Goal: Download file/media

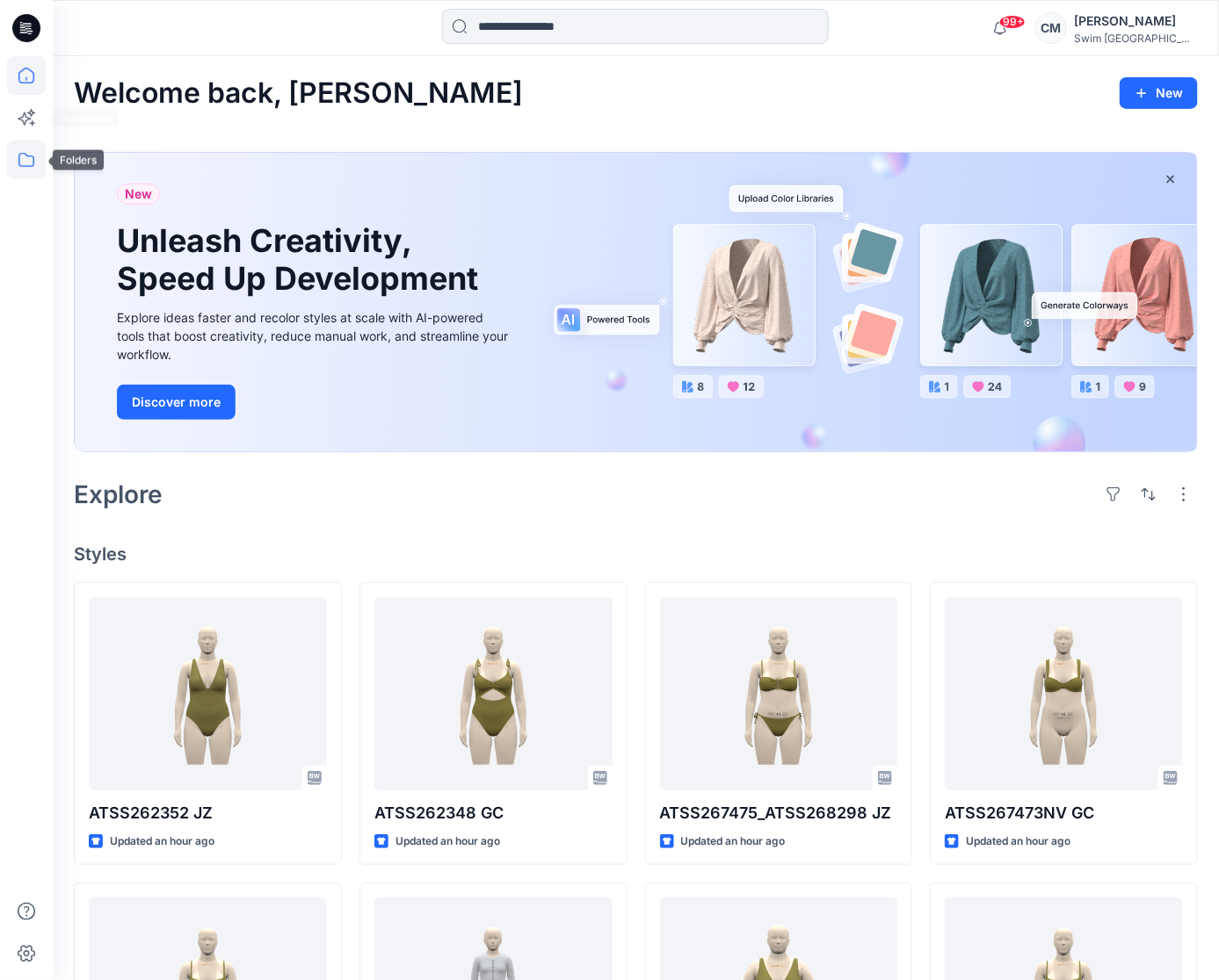
click at [28, 162] on icon at bounding box center [26, 159] width 38 height 38
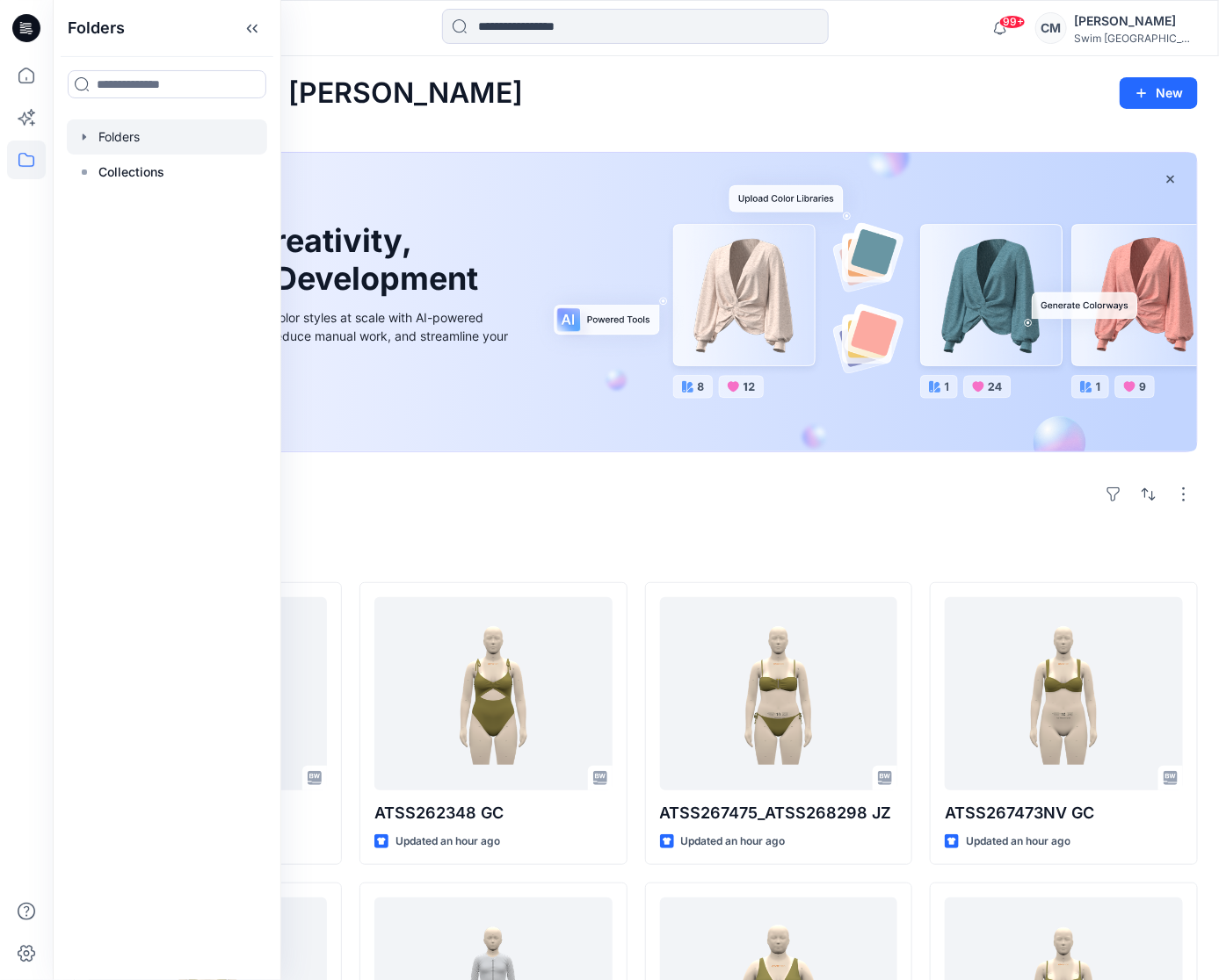
click at [119, 141] on div at bounding box center [167, 137] width 200 height 35
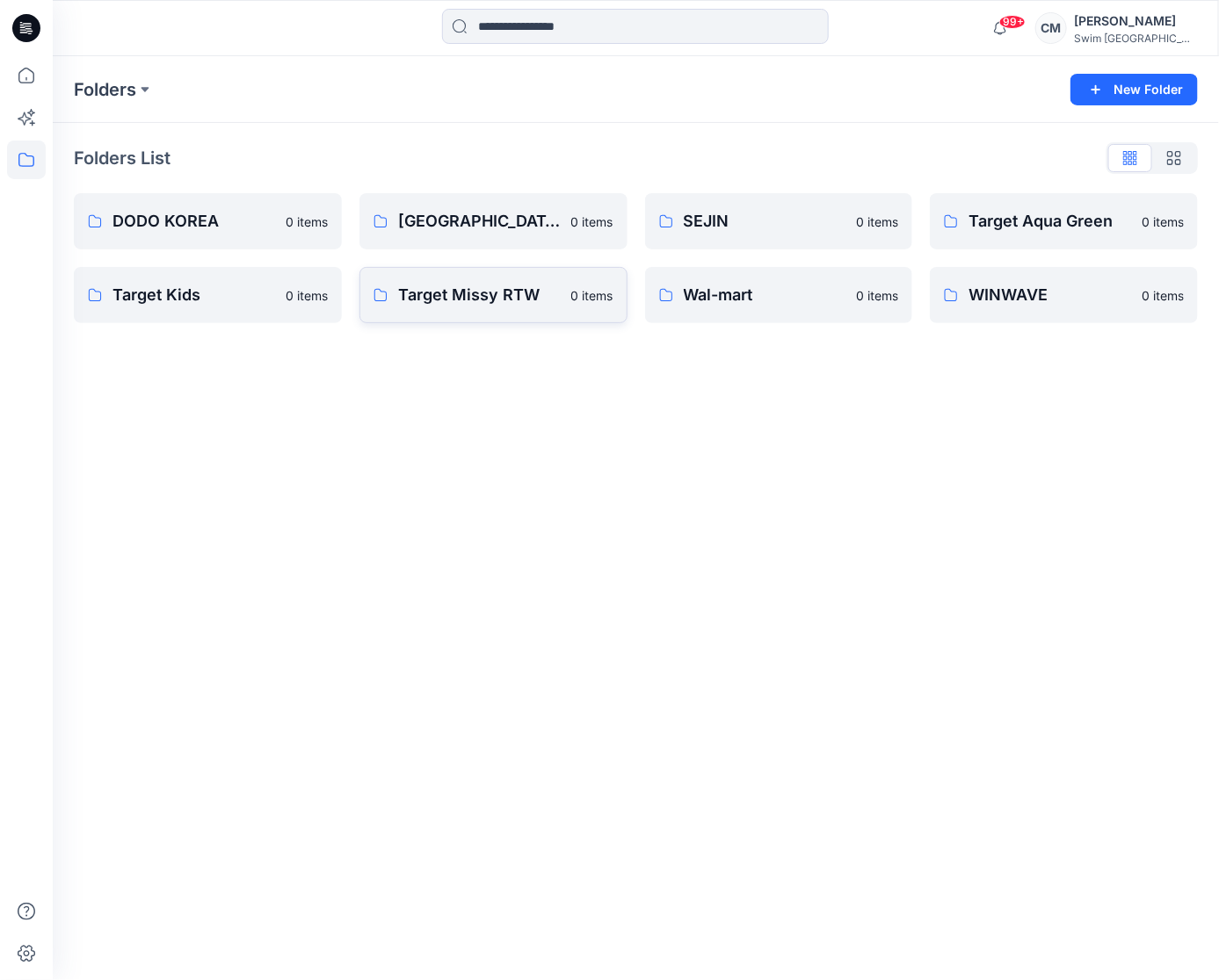
click at [521, 287] on p "Target Missy RTW" at bounding box center [478, 295] width 162 height 25
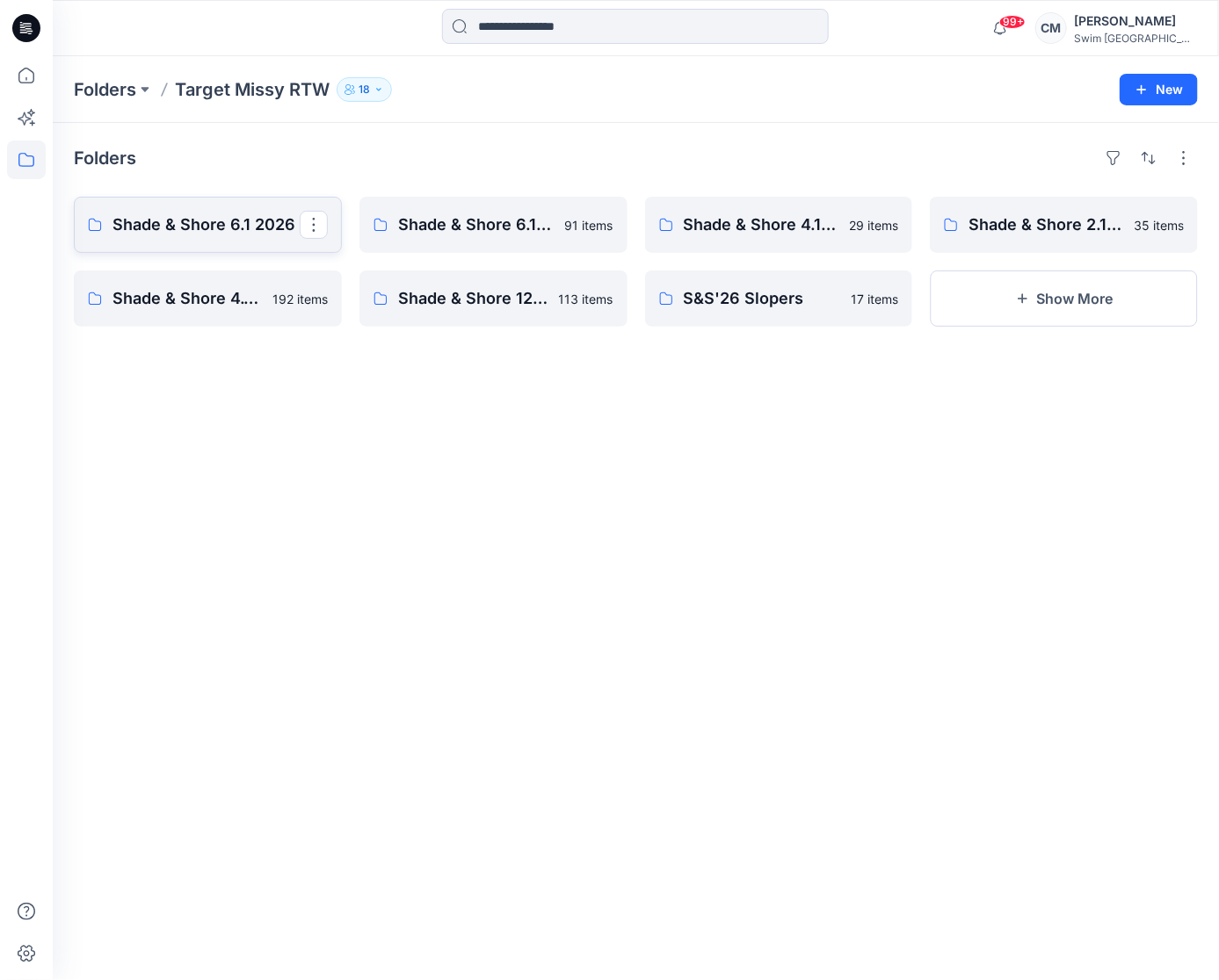
click at [254, 219] on p "Shade & Shore 6.1 2026" at bounding box center [206, 224] width 188 height 25
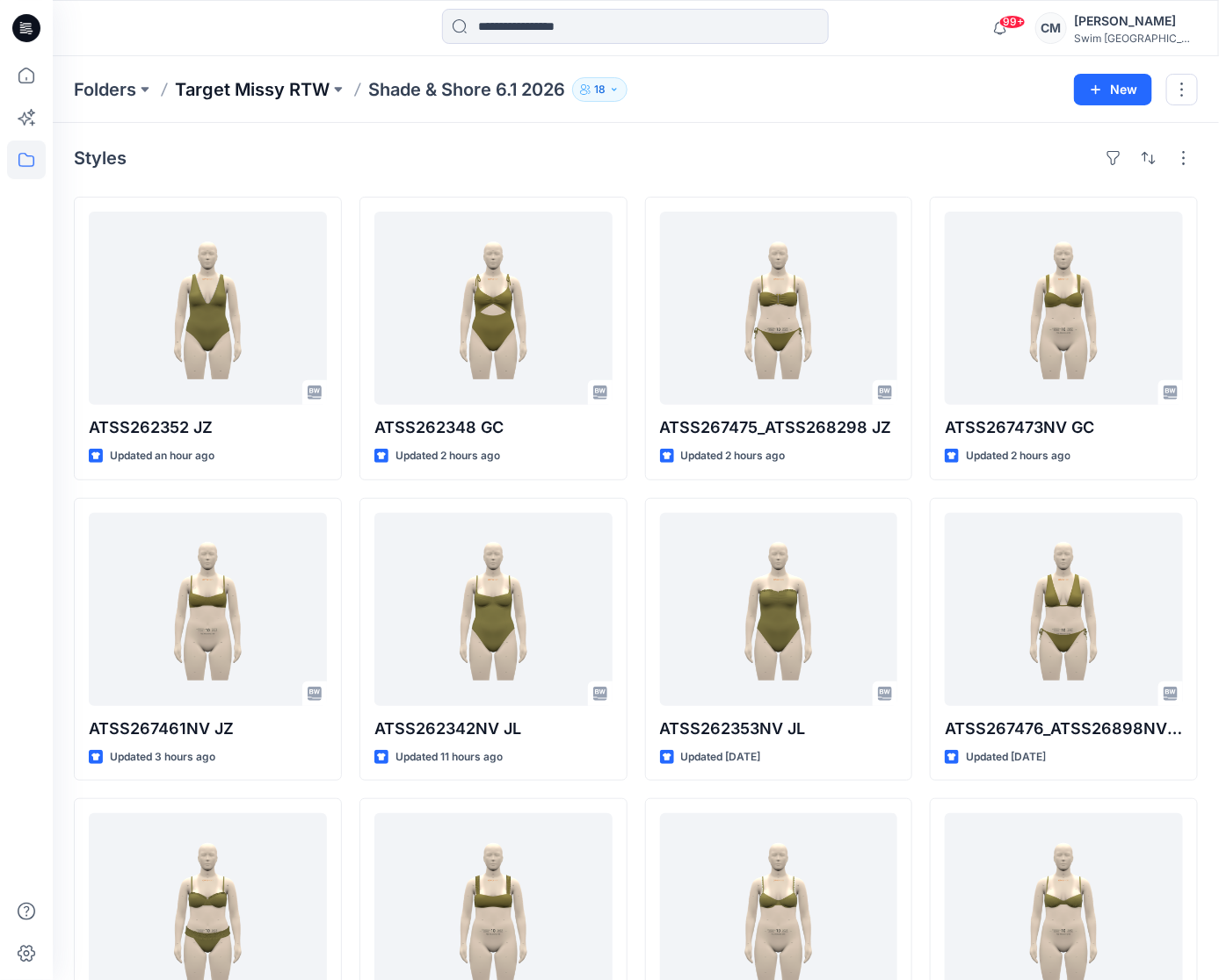
click at [268, 78] on p "Target Missy RTW" at bounding box center [251, 89] width 154 height 25
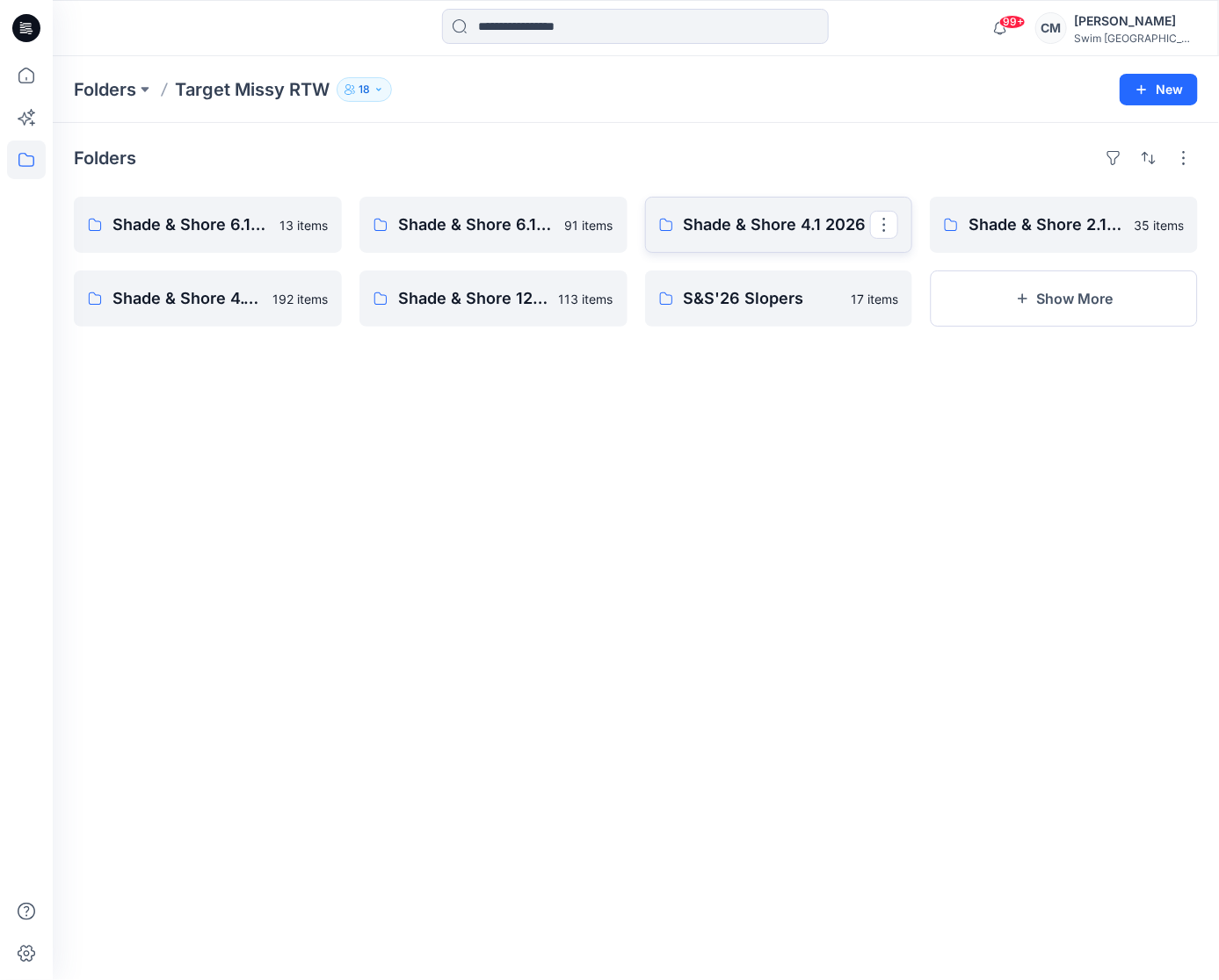
click at [823, 210] on link "Shade & Shore 4.1 2026" at bounding box center [779, 224] width 268 height 56
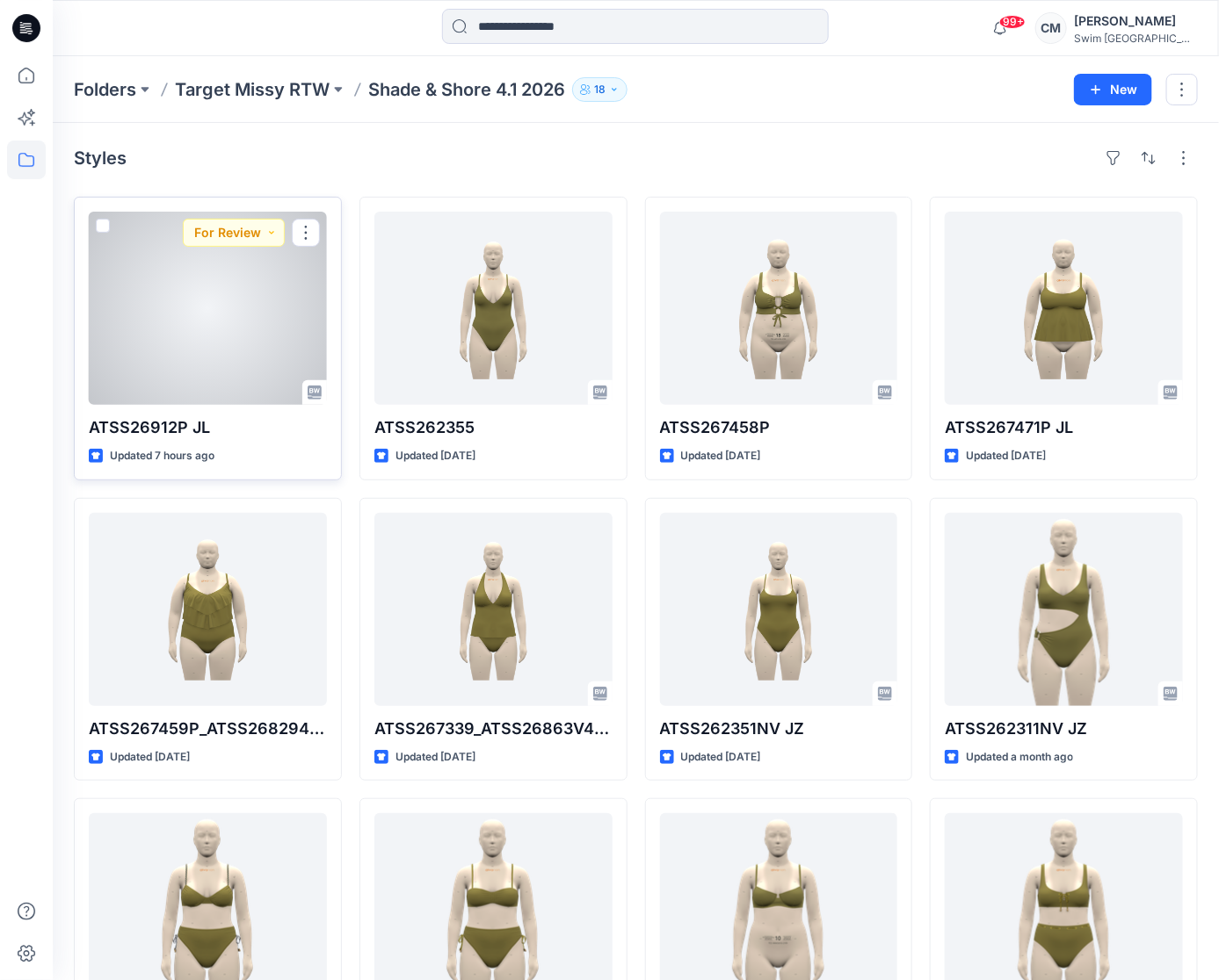
click at [145, 346] on div at bounding box center [207, 308] width 238 height 193
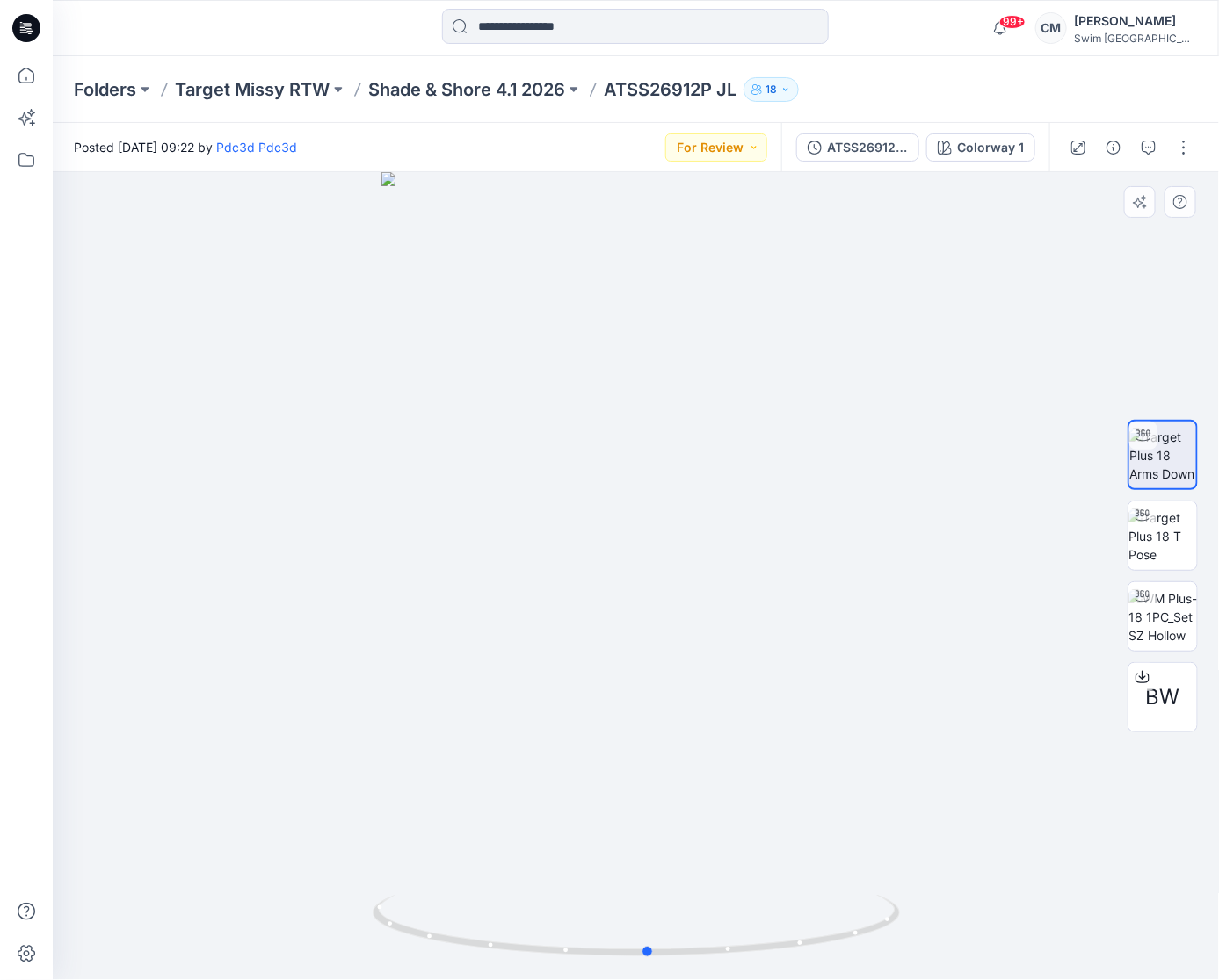
drag, startPoint x: 596, startPoint y: 762, endPoint x: 607, endPoint y: 789, distance: 29.2
click at [607, 789] on div at bounding box center [636, 575] width 1166 height 808
click at [293, 94] on p "Target Missy RTW" at bounding box center [251, 89] width 154 height 25
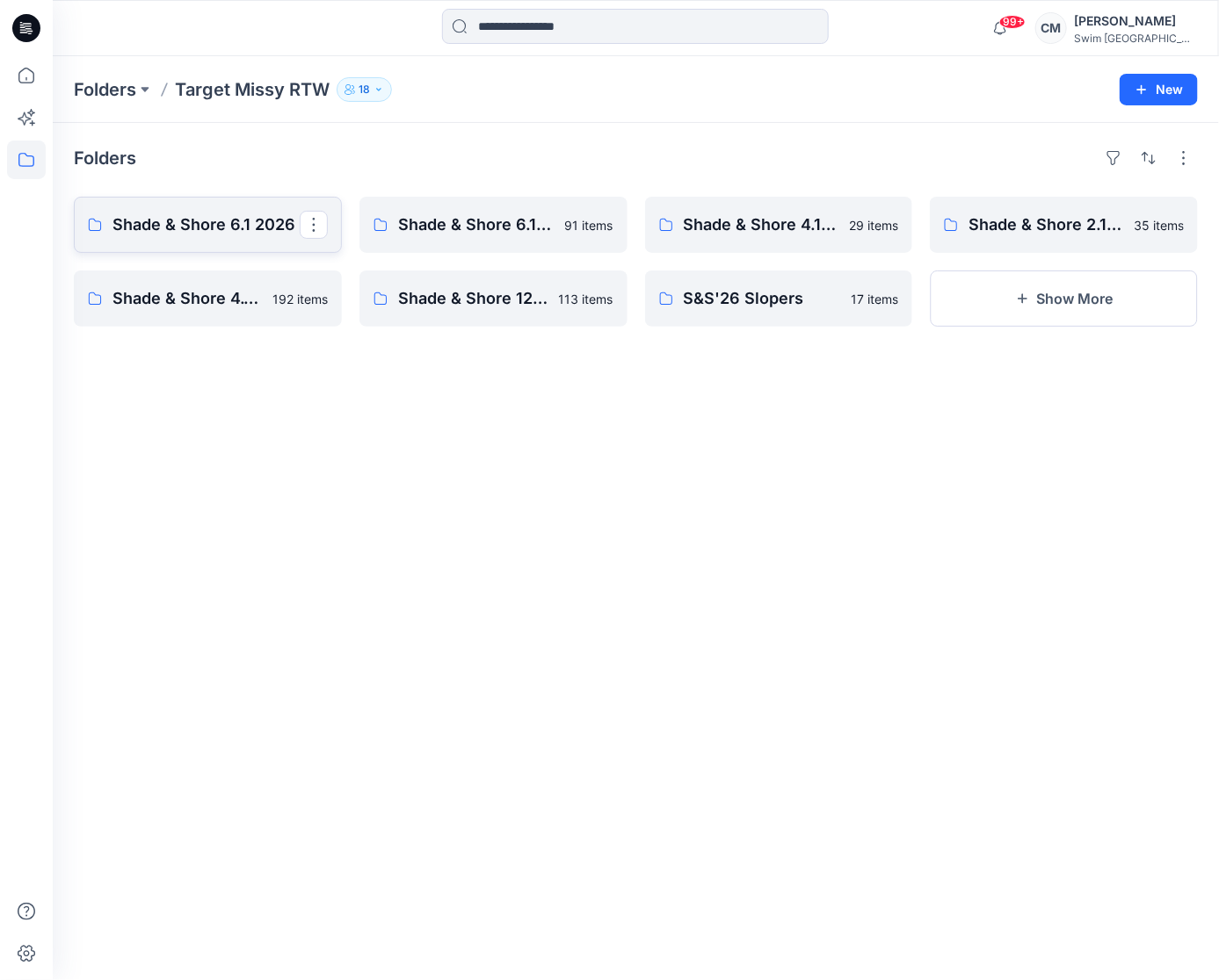
click at [157, 235] on p "Shade & Shore 6.1 2026" at bounding box center [206, 224] width 188 height 25
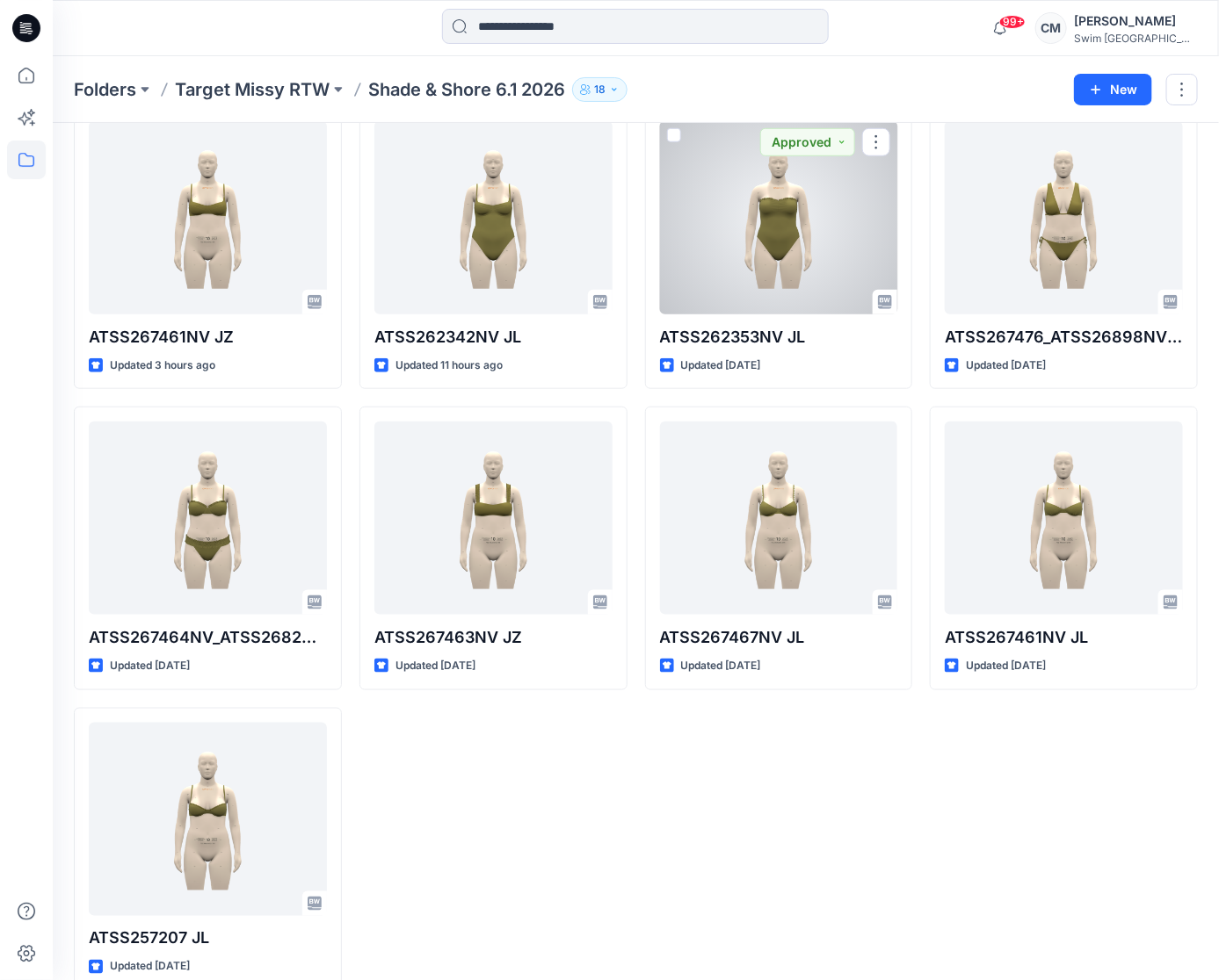
scroll to position [420, 0]
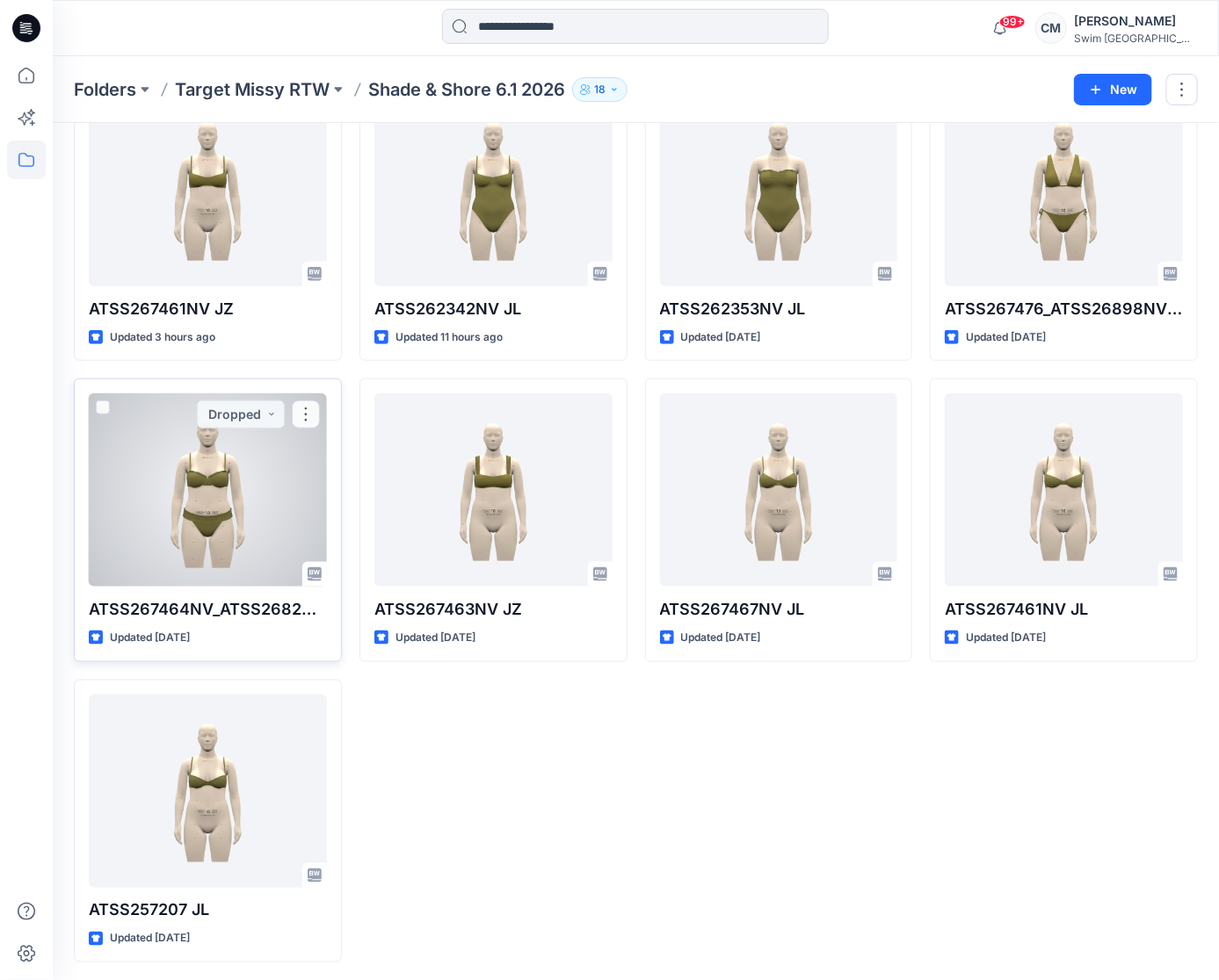
click at [196, 561] on div at bounding box center [207, 490] width 238 height 193
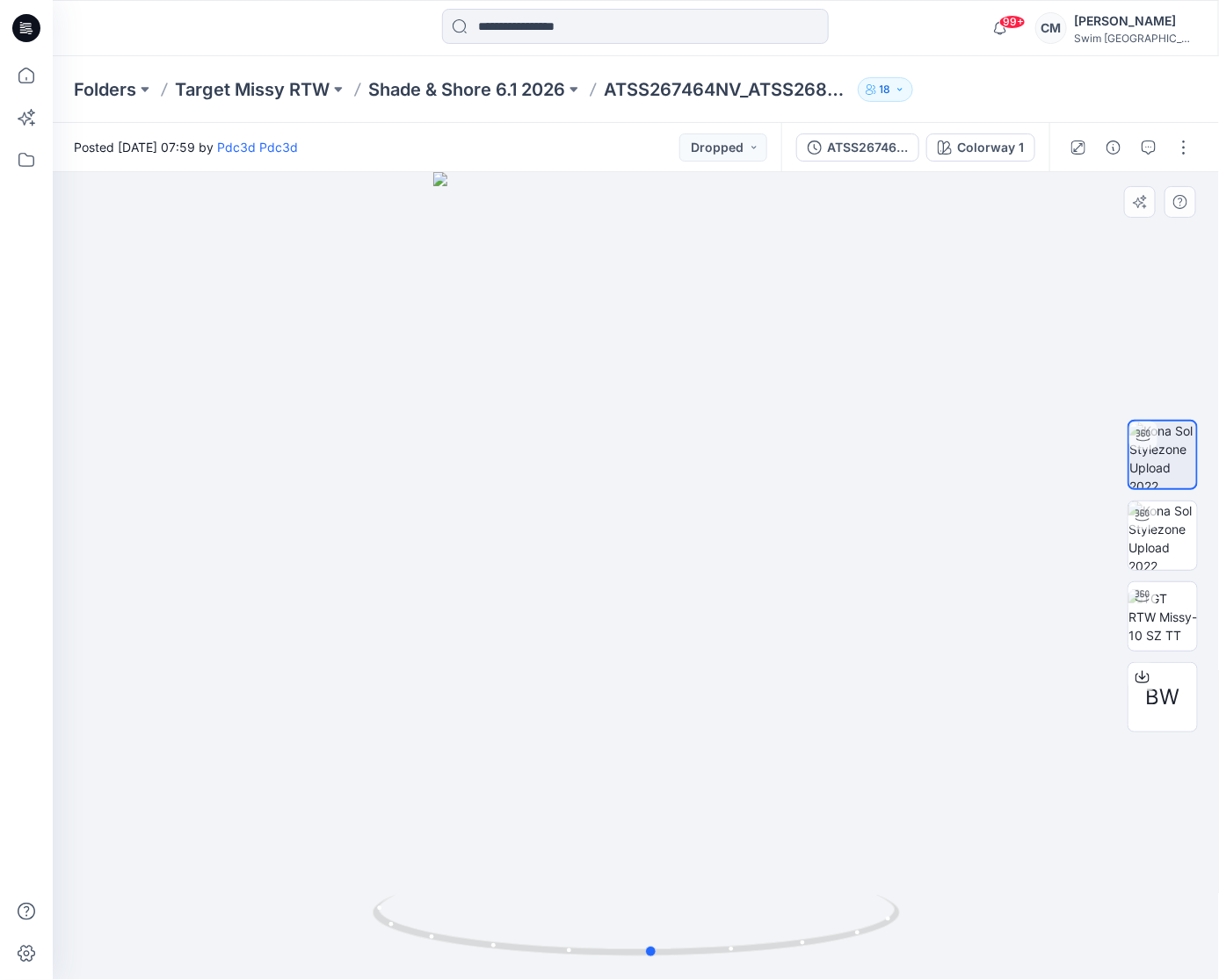
drag, startPoint x: 791, startPoint y: 671, endPoint x: 808, endPoint y: 648, distance: 28.6
click at [808, 648] on div at bounding box center [636, 575] width 1166 height 808
drag, startPoint x: 748, startPoint y: 721, endPoint x: 729, endPoint y: 720, distance: 19.0
click at [730, 713] on div at bounding box center [636, 575] width 1166 height 808
click at [262, 86] on p "Target Missy RTW" at bounding box center [251, 89] width 154 height 25
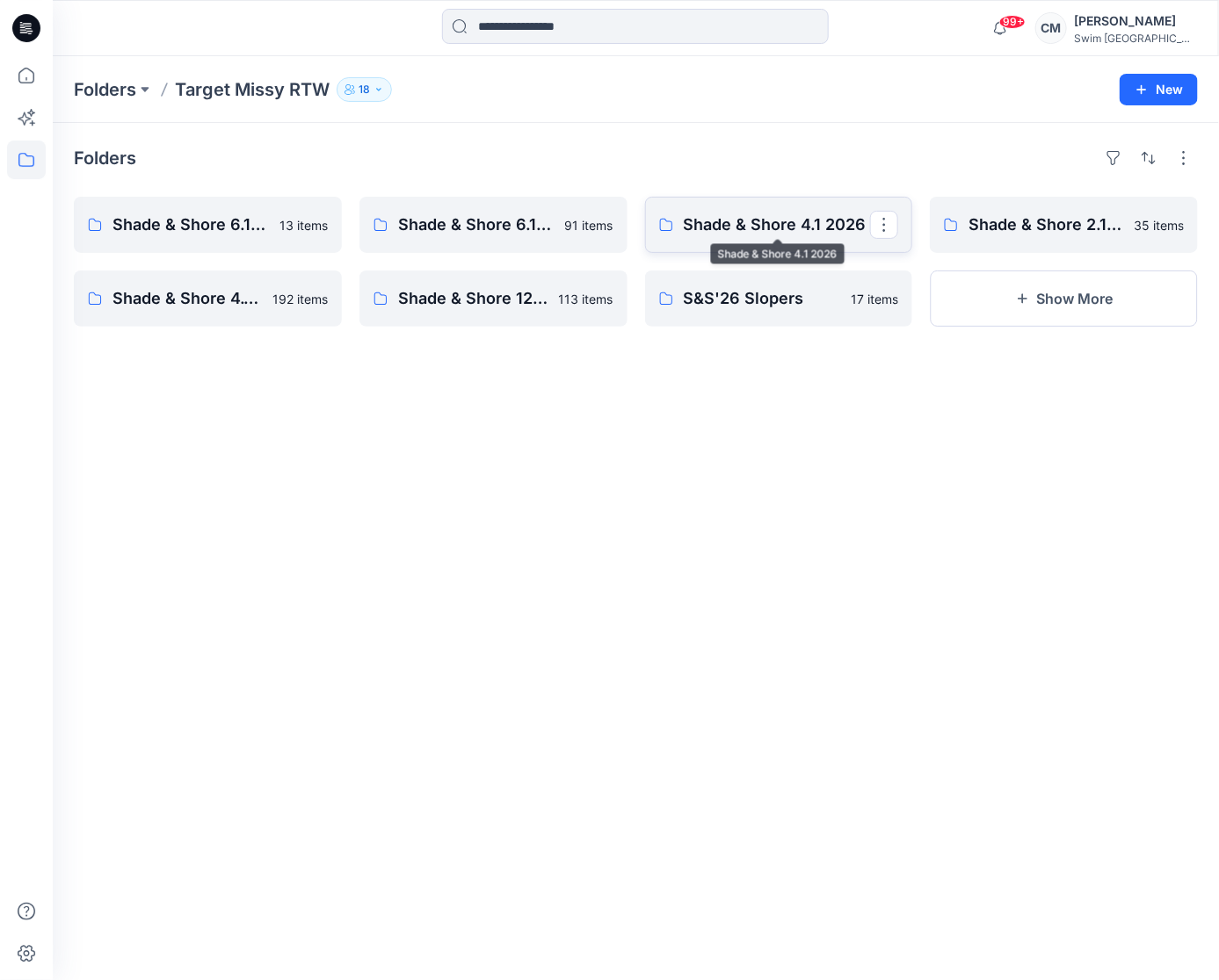
click at [846, 217] on p "Shade & Shore 4.1 2026" at bounding box center [777, 224] width 188 height 25
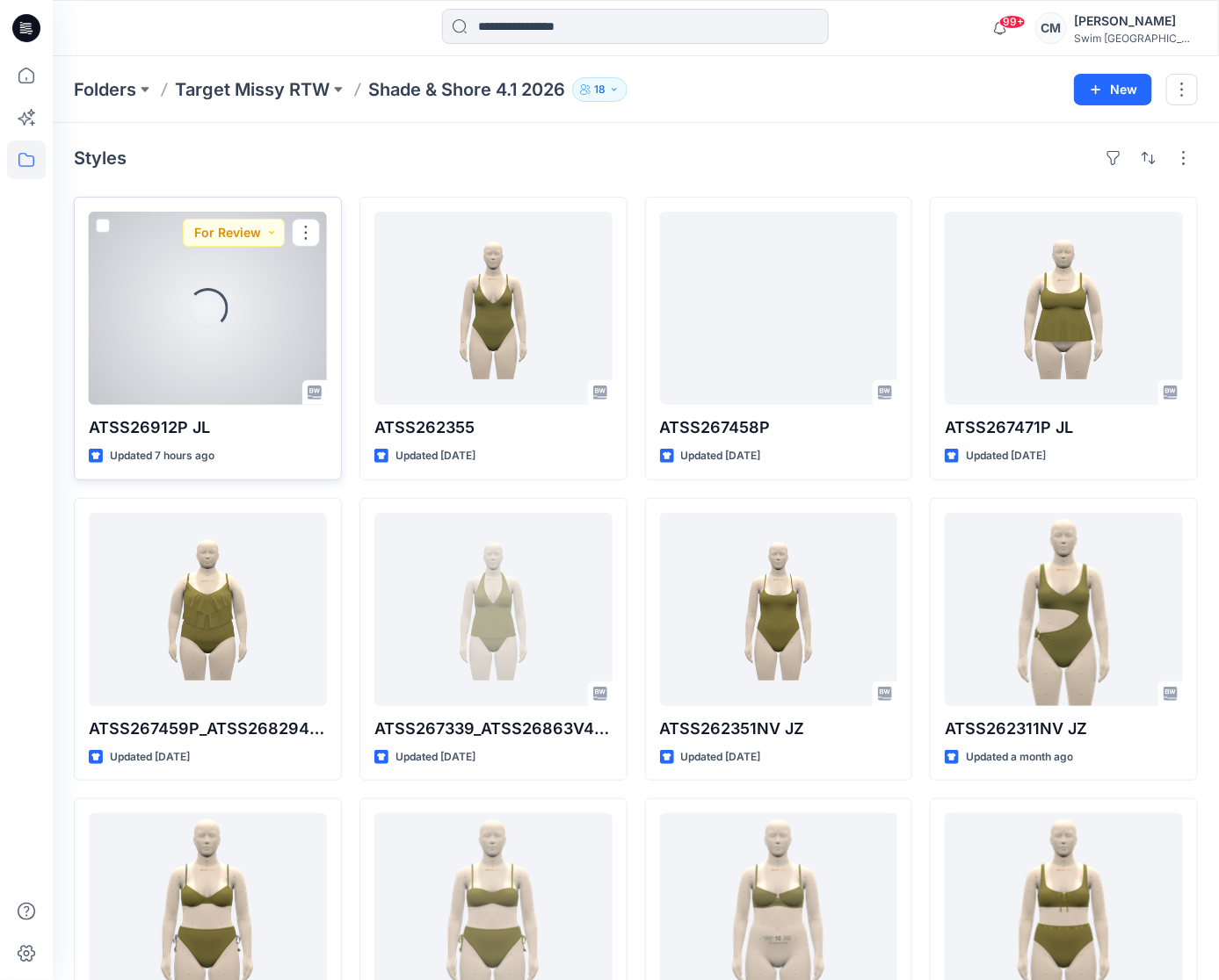
click at [168, 326] on div at bounding box center [207, 308] width 238 height 193
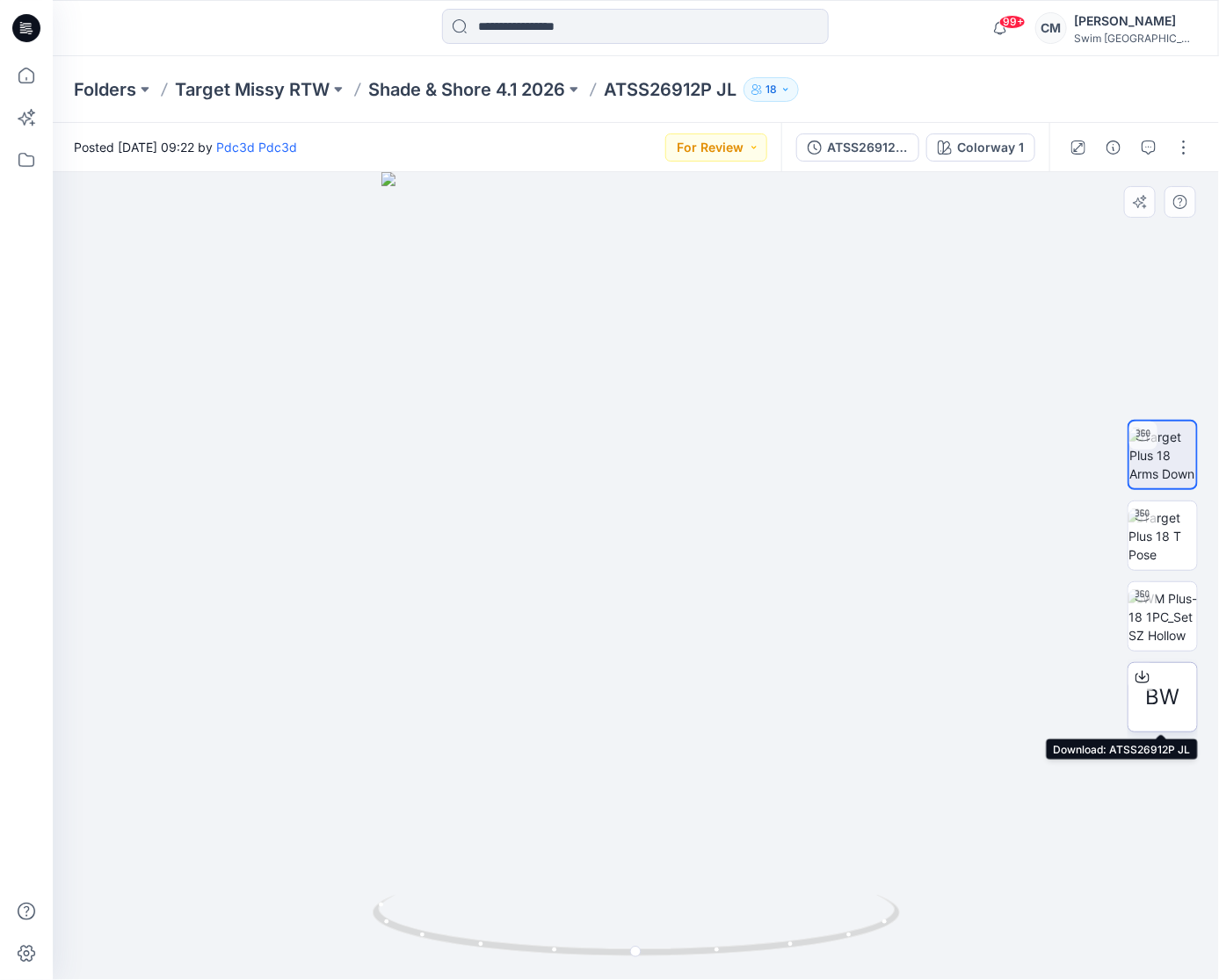
click at [1153, 694] on span "BW" at bounding box center [1162, 697] width 34 height 31
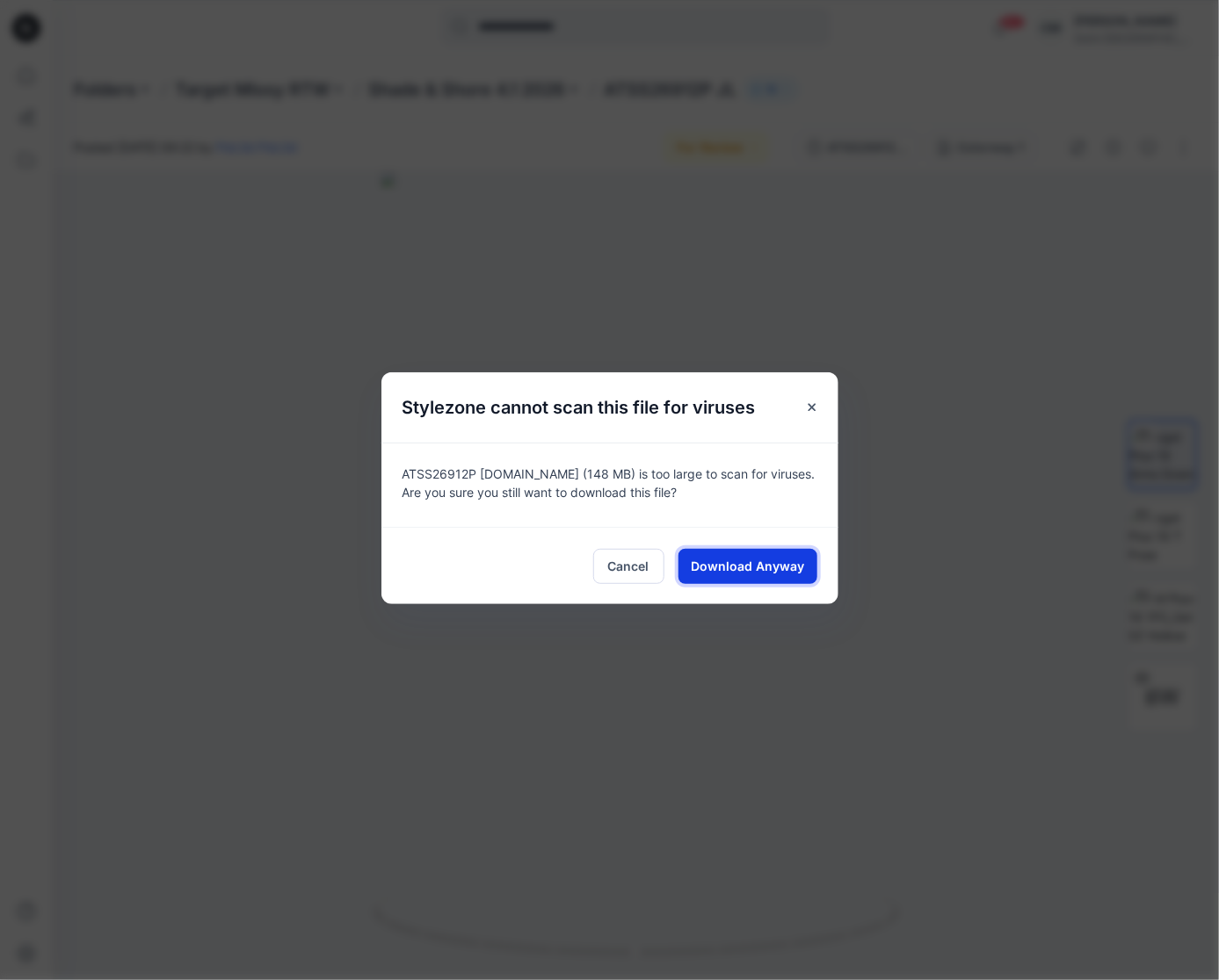
click at [722, 571] on span "Download Anyway" at bounding box center [747, 566] width 113 height 19
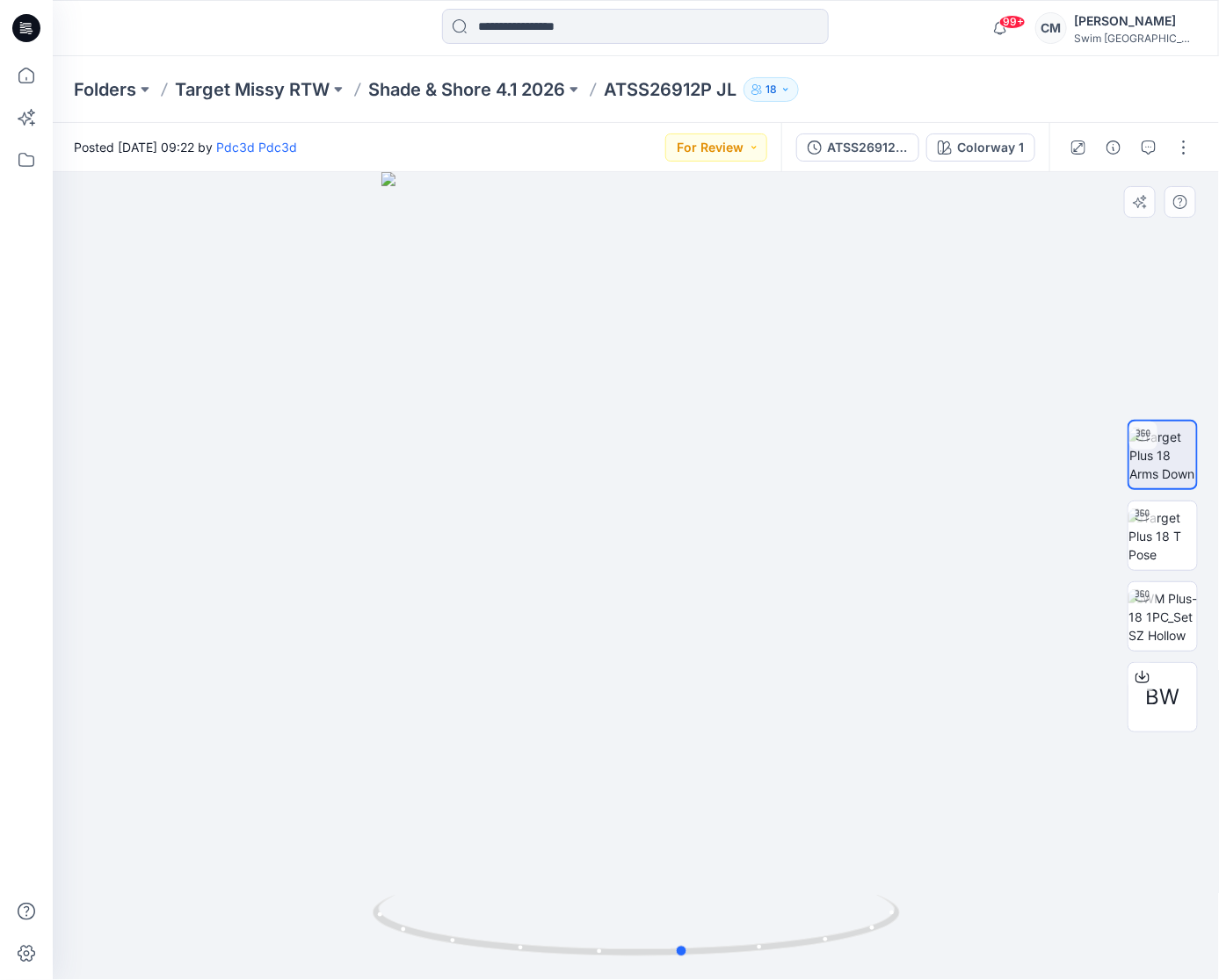
drag, startPoint x: 563, startPoint y: 692, endPoint x: 610, endPoint y: 688, distance: 47.2
click at [610, 688] on div at bounding box center [636, 575] width 1166 height 808
click at [471, 98] on p "Shade & Shore 4.1 2026" at bounding box center [467, 89] width 196 height 25
